Goal: Find specific page/section: Find specific page/section

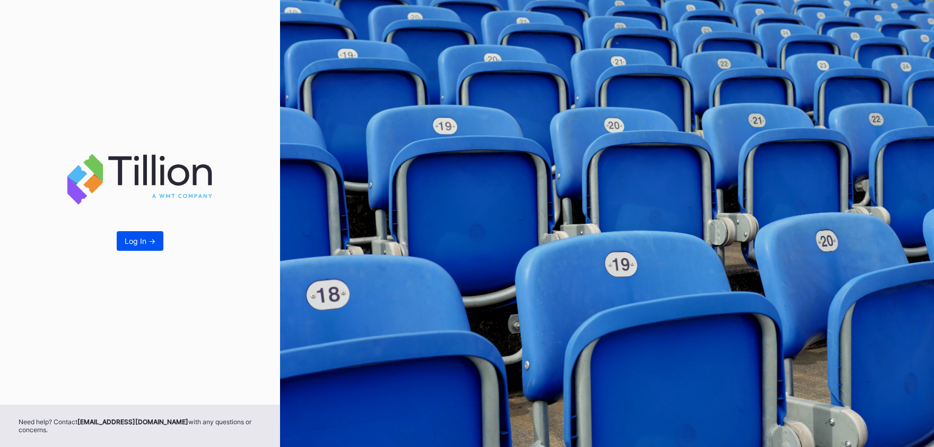
click at [159, 241] on button "Log In ->" at bounding box center [140, 241] width 47 height 20
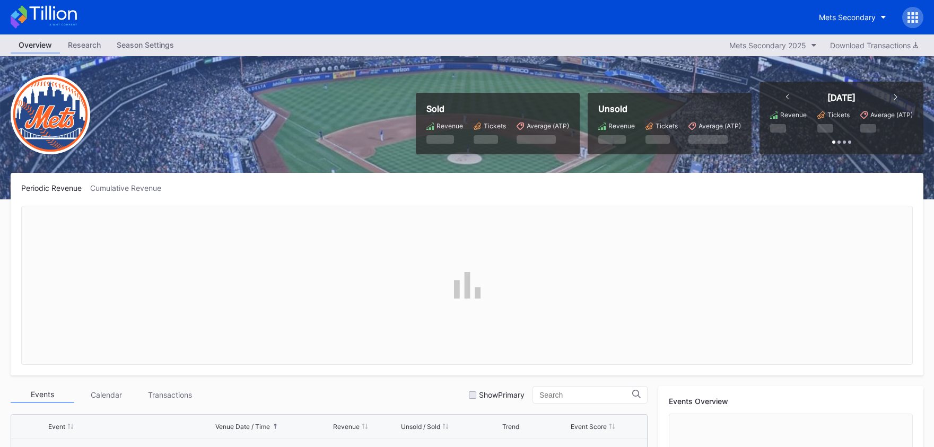
scroll to position [2448, 0]
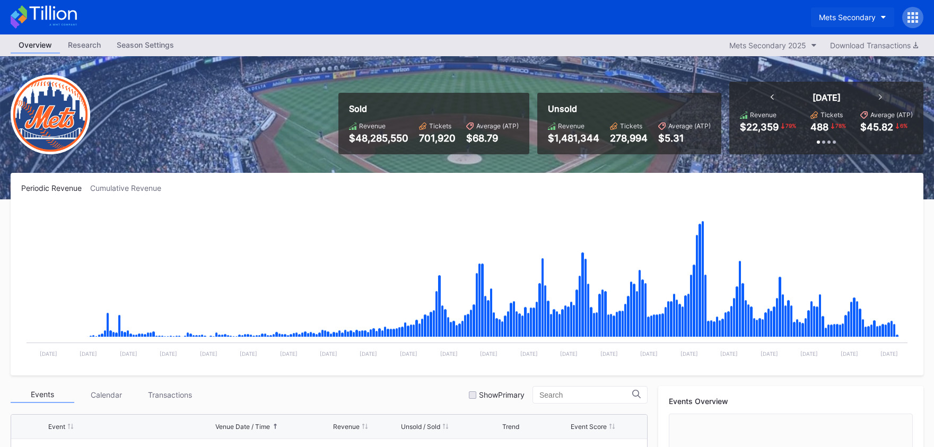
click at [832, 14] on div "Mets Secondary" at bounding box center [847, 17] width 57 height 9
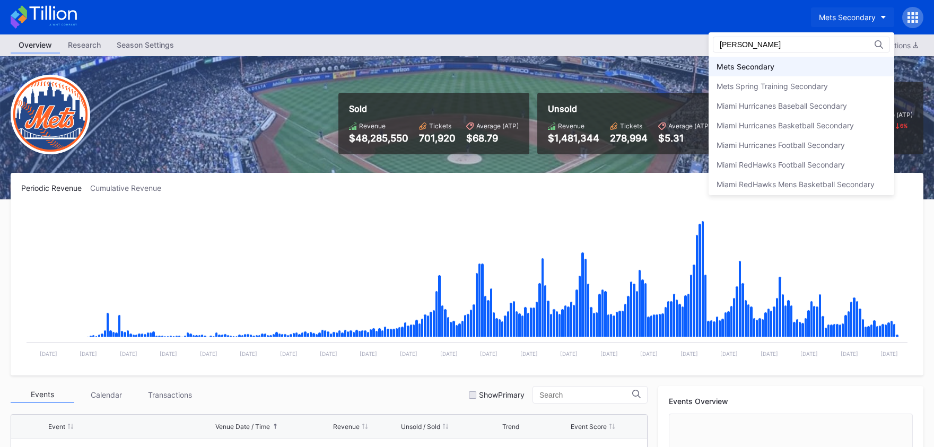
scroll to position [0, 0]
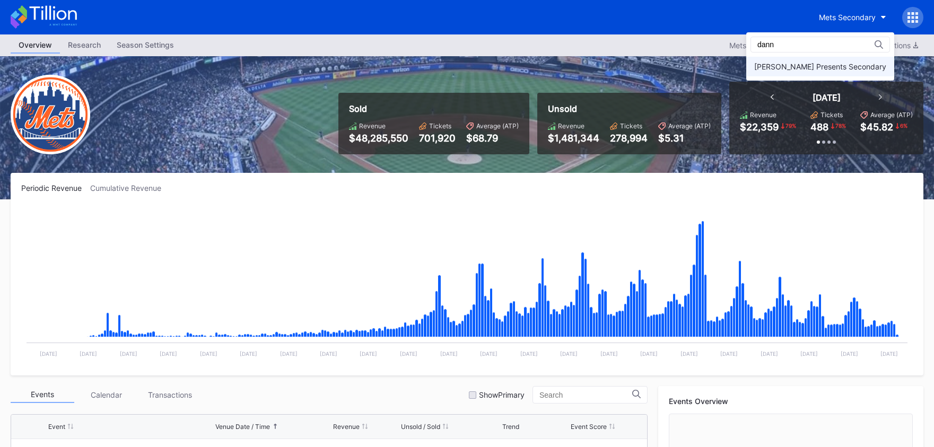
type input "dann"
click at [840, 58] on div "[PERSON_NAME] Presents Secondary" at bounding box center [820, 67] width 148 height 20
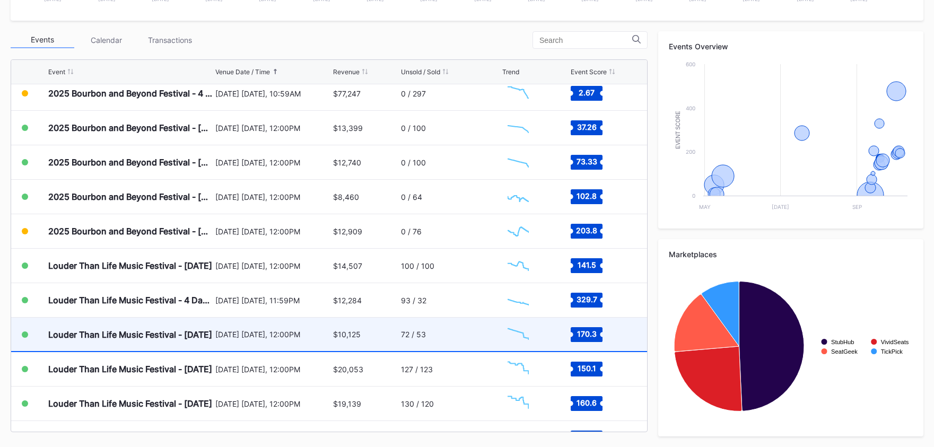
scroll to position [189, 0]
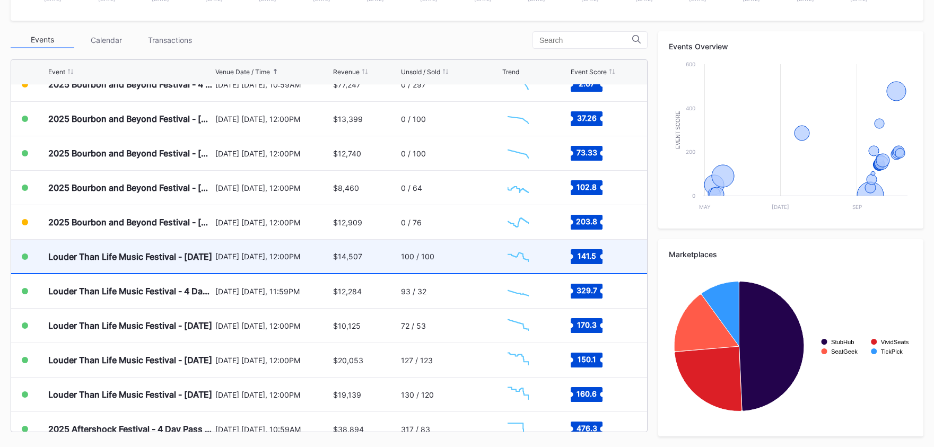
click at [467, 246] on div "100 / 100" at bounding box center [450, 256] width 99 height 33
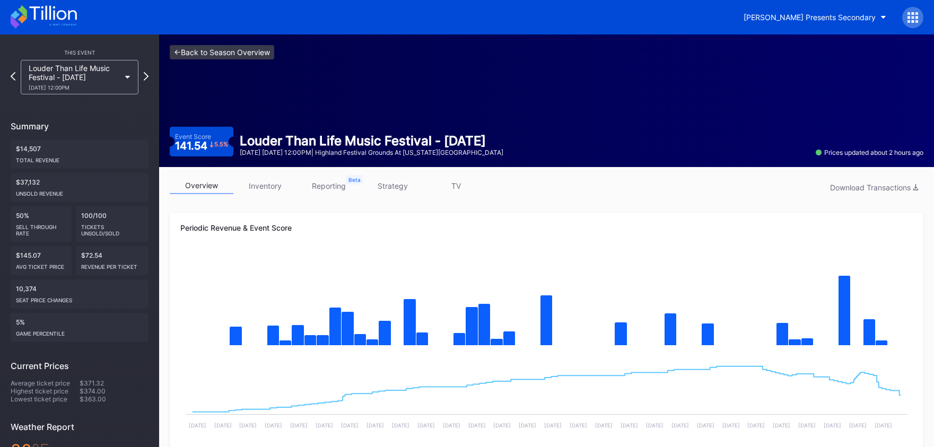
click at [243, 53] on link "<- Back to Season Overview" at bounding box center [222, 52] width 104 height 14
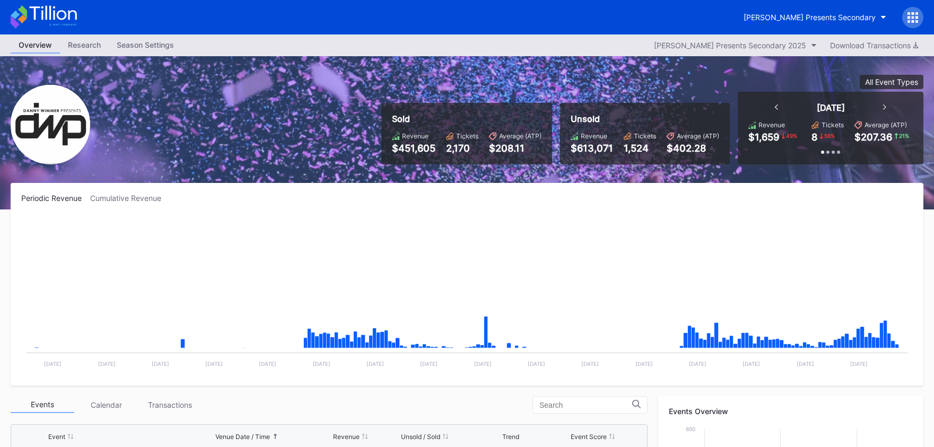
scroll to position [172, 0]
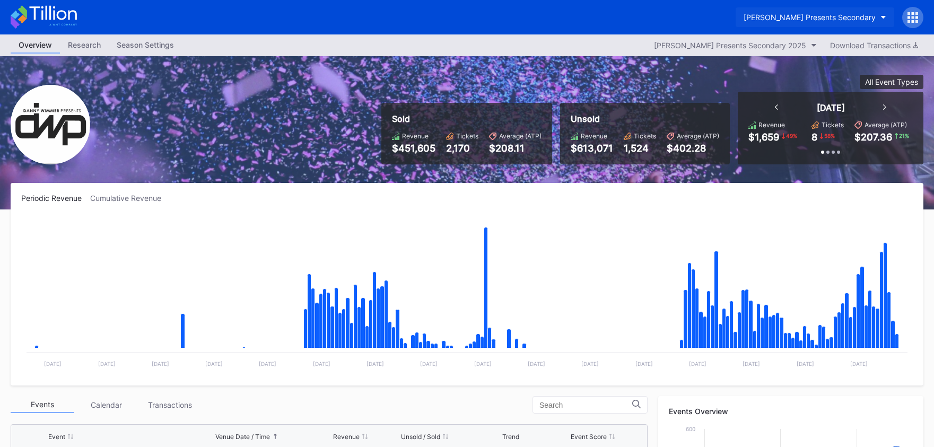
click at [802, 21] on div "[PERSON_NAME] Presents Secondary" at bounding box center [810, 17] width 132 height 9
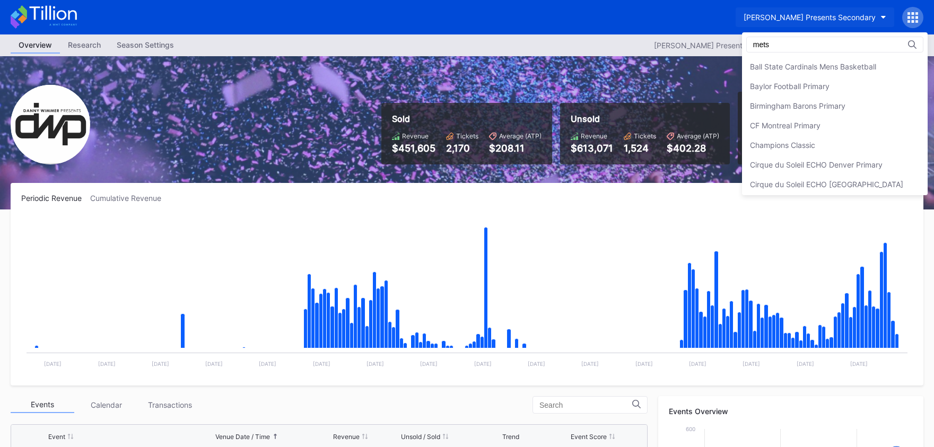
scroll to position [0, 0]
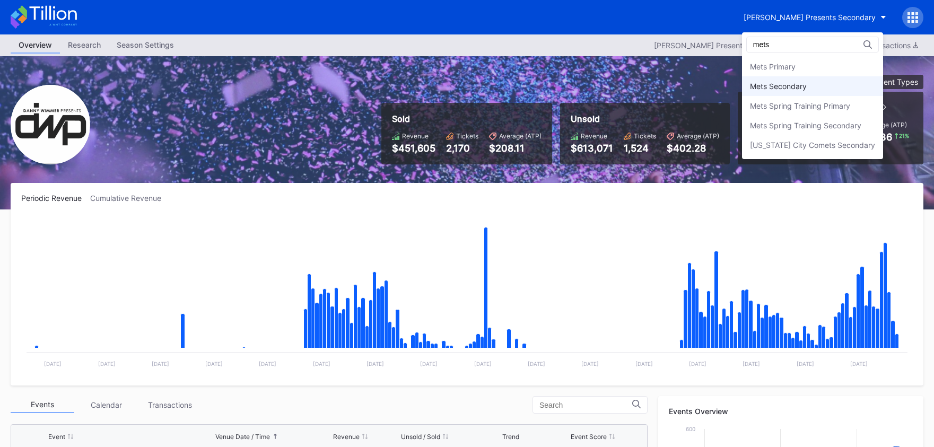
type input "mets"
click at [794, 87] on div "Mets Secondary" at bounding box center [778, 86] width 57 height 9
